Goal: Find specific page/section: Find specific page/section

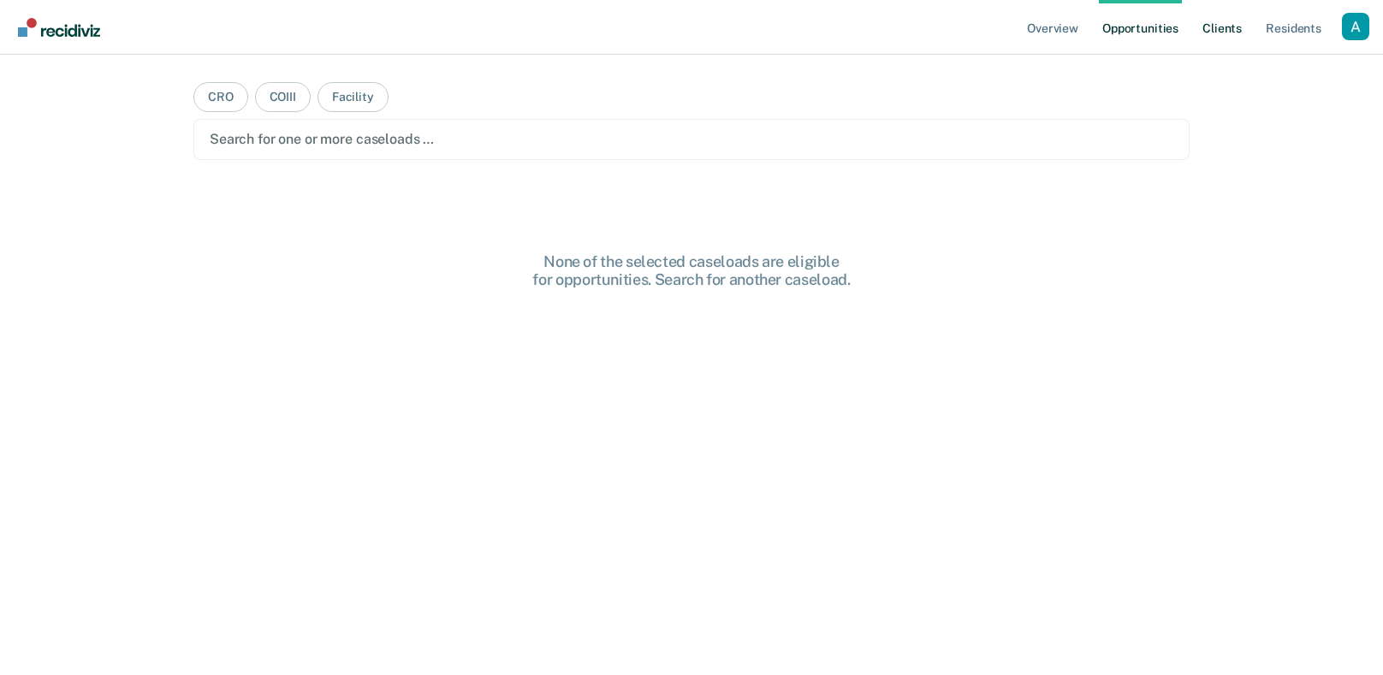
click at [1233, 35] on link "Client s" at bounding box center [1222, 27] width 46 height 55
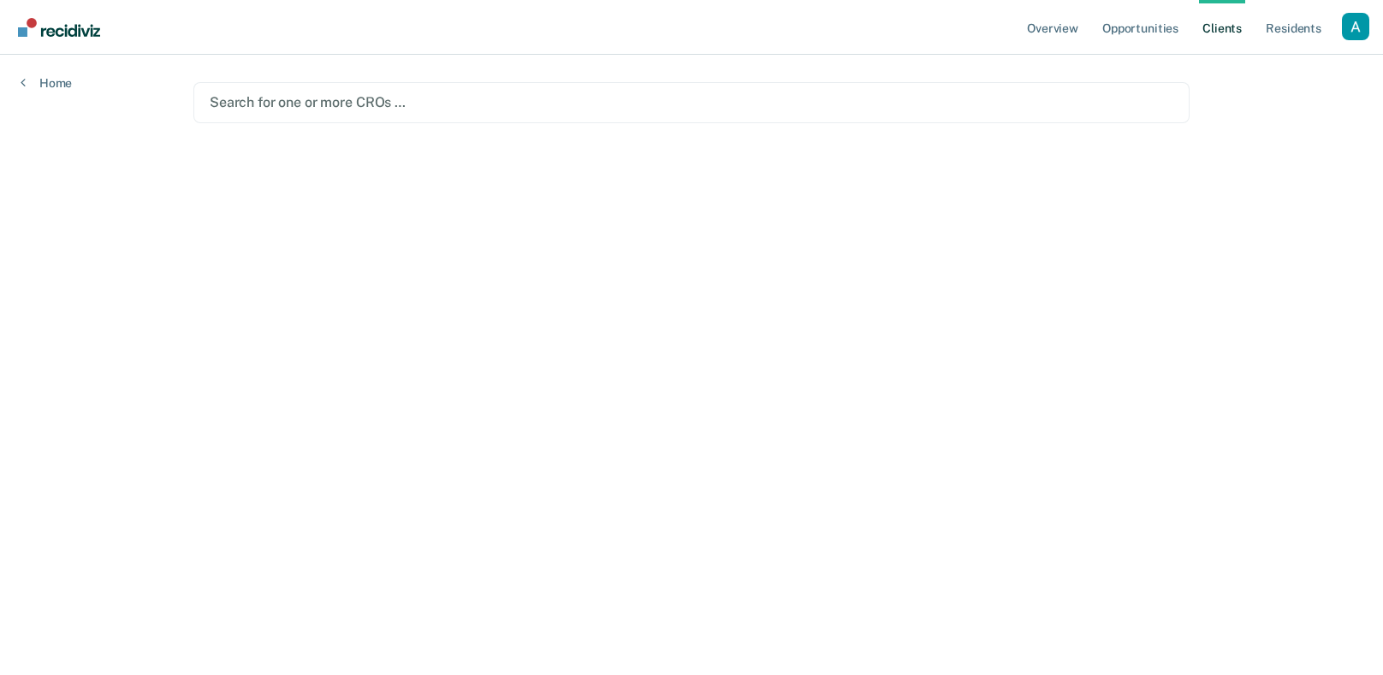
click at [938, 105] on div at bounding box center [692, 102] width 964 height 20
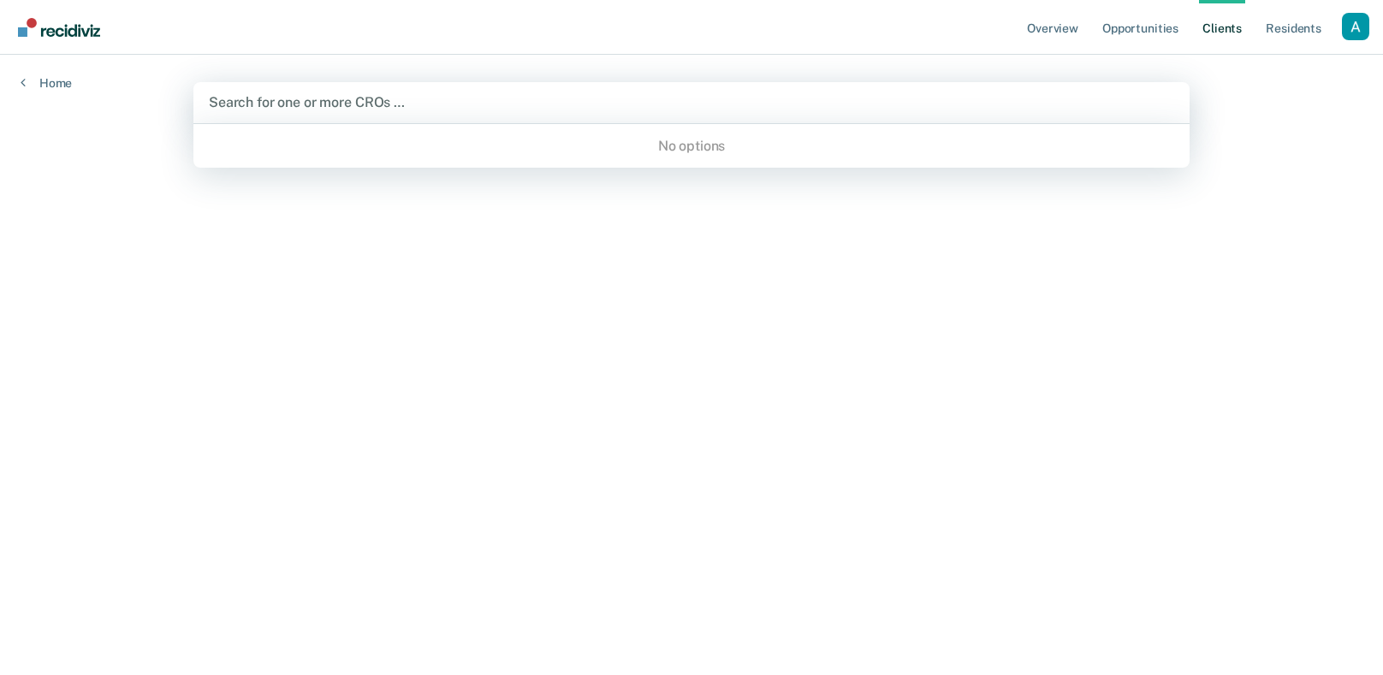
click at [909, 138] on div "No options" at bounding box center [691, 146] width 996 height 30
click at [1356, 23] on div "Profile dropdown button" at bounding box center [1355, 26] width 27 height 27
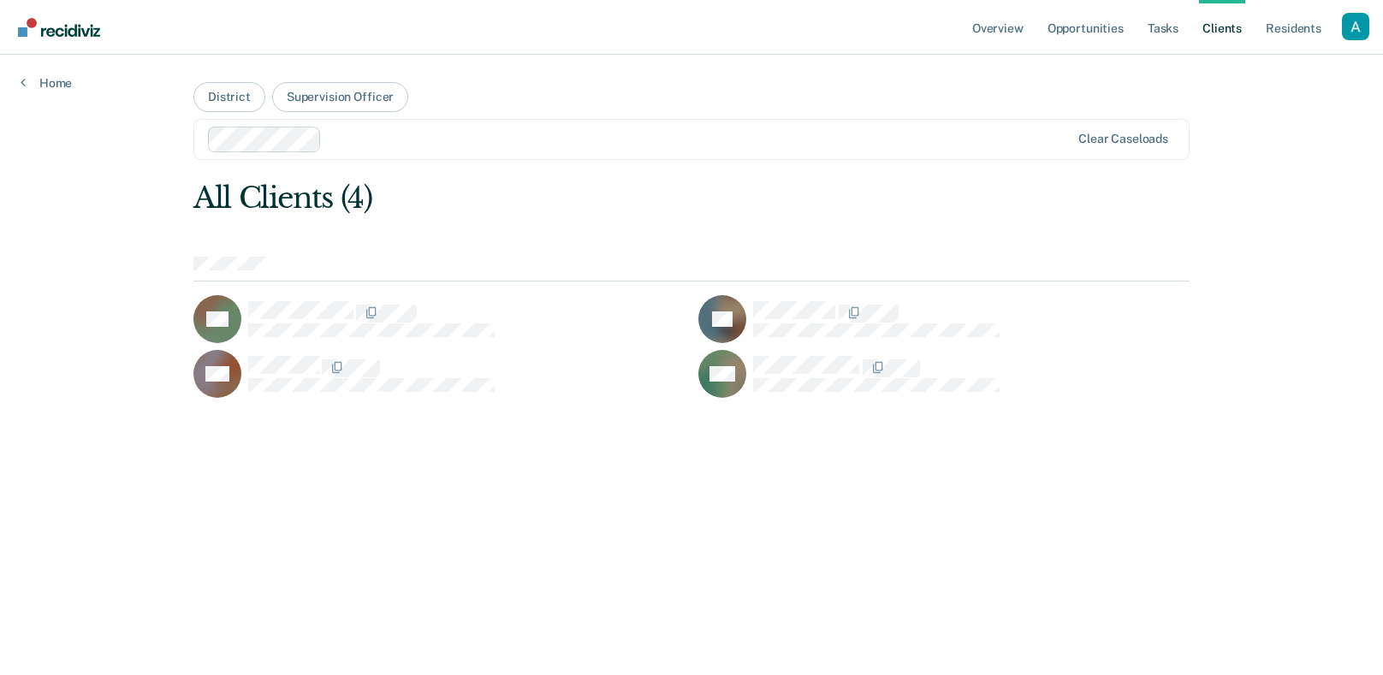
click at [678, 205] on div "All Clients (4)" at bounding box center [591, 198] width 797 height 35
click at [1324, 278] on div "Overview Opportunities Tasks Client s Resident s Profile Go to System-Level Tre…" at bounding box center [691, 337] width 1383 height 675
click at [832, 159] on div "Clear caseloads" at bounding box center [691, 139] width 996 height 41
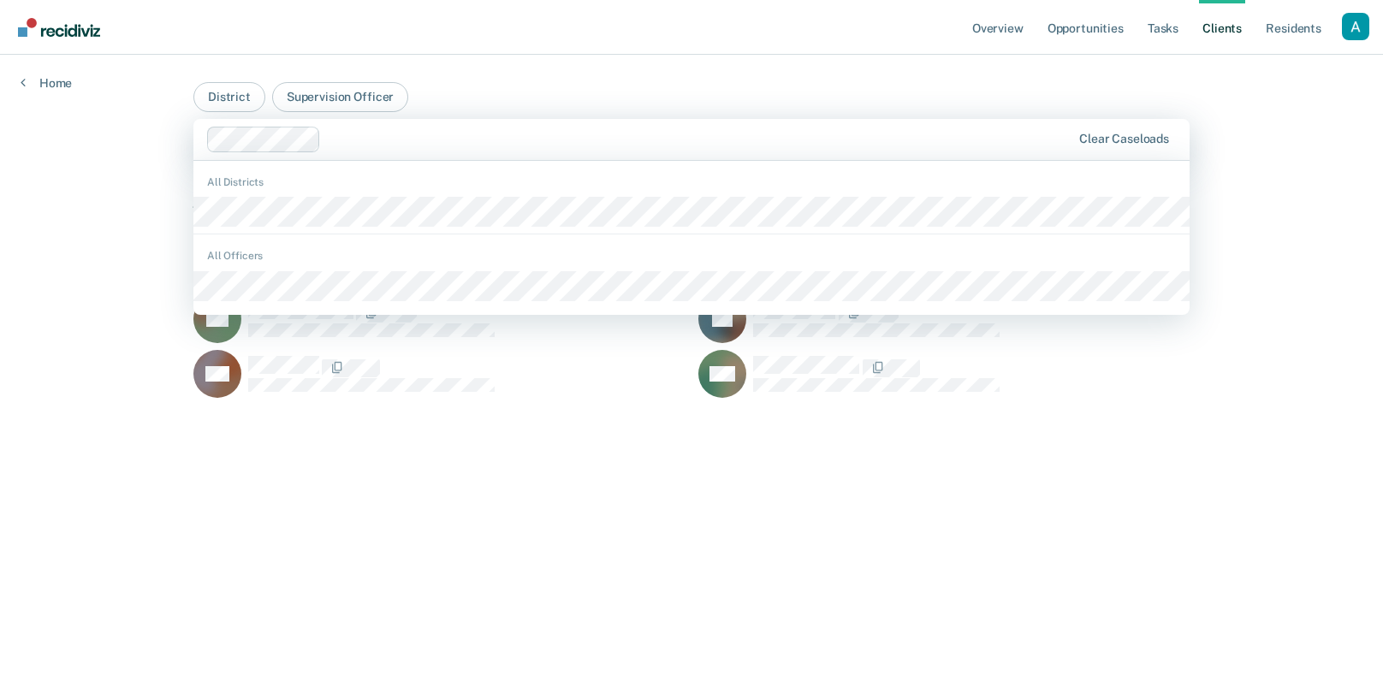
click at [1190, 151] on main "District Supervision Officer 2 results available. Use Up and Down to choose opt…" at bounding box center [691, 344] width 1037 height 579
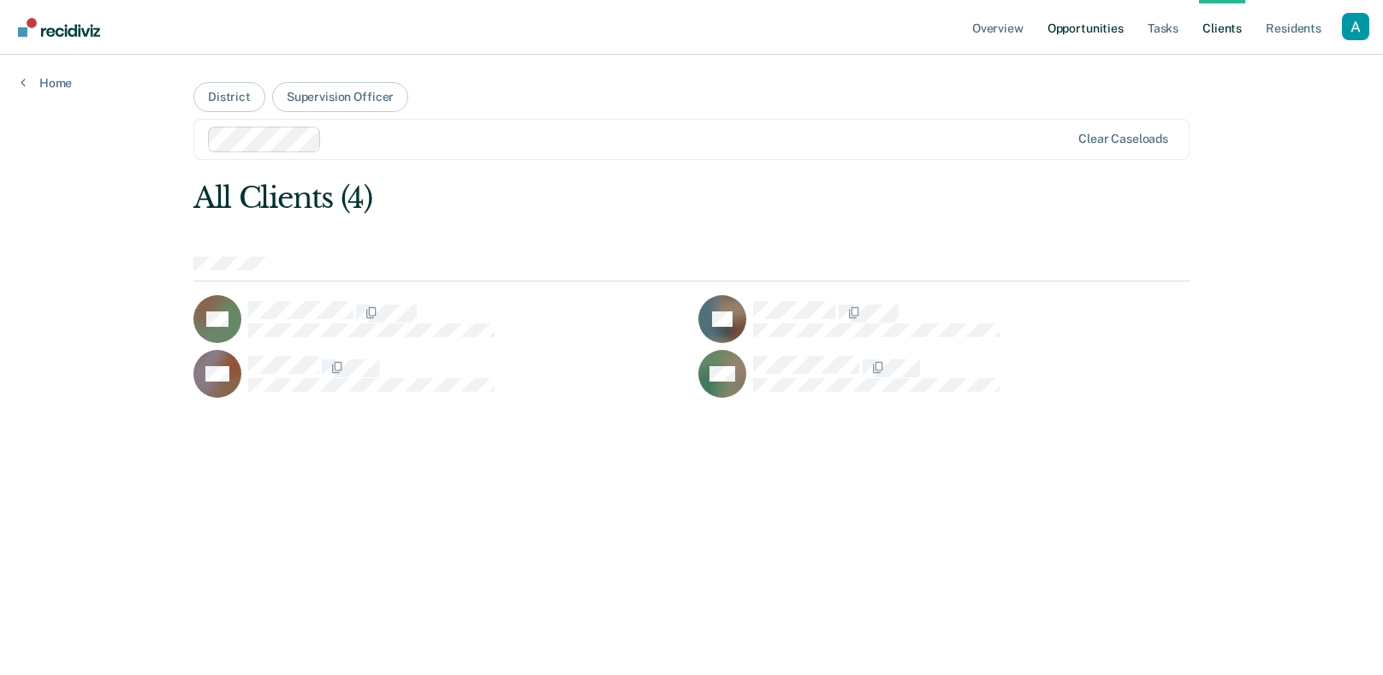
click at [1117, 32] on link "Opportunities" at bounding box center [1085, 27] width 83 height 55
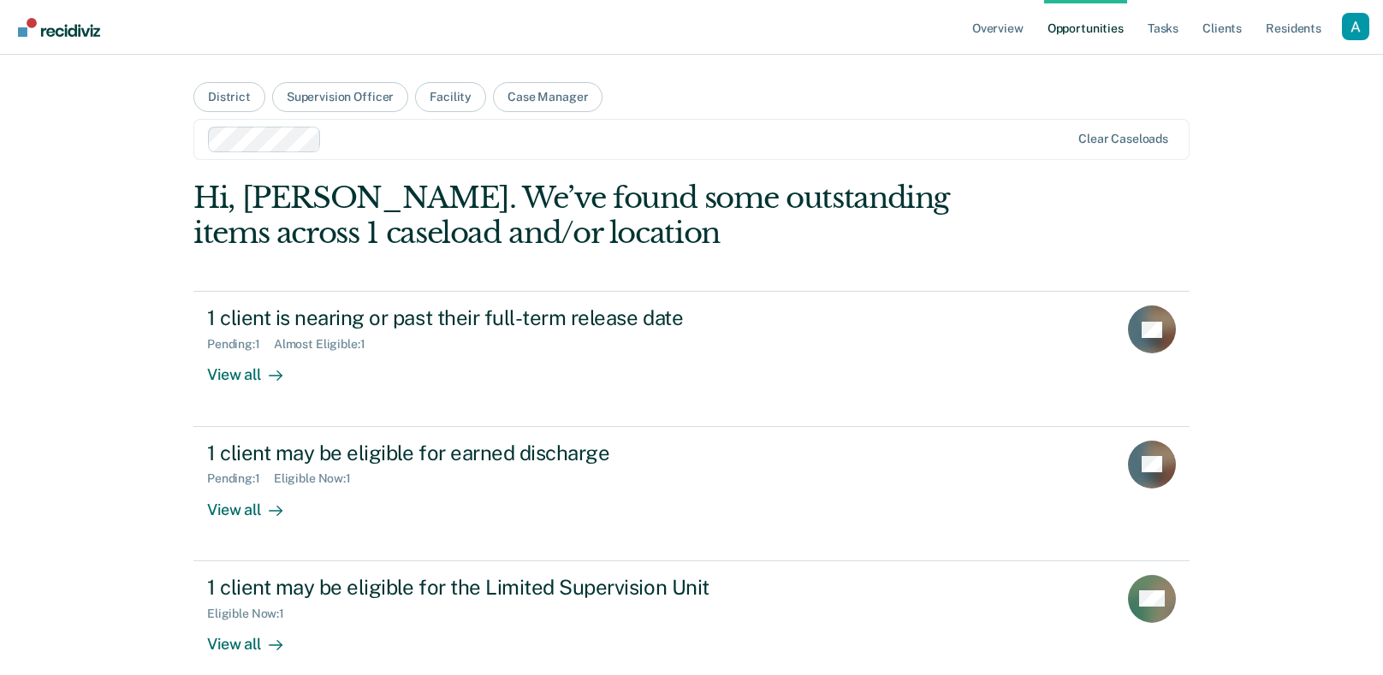
click at [1293, 149] on div "Overview Opportunities Tasks Client s Resident s Profile Go to System-Level Tre…" at bounding box center [691, 461] width 1383 height 923
click at [94, 187] on div "Overview Opportunities Tasks Client s Resident s Profile Go to System-Level Tre…" at bounding box center [691, 461] width 1383 height 923
